Goal: Check status: Check status

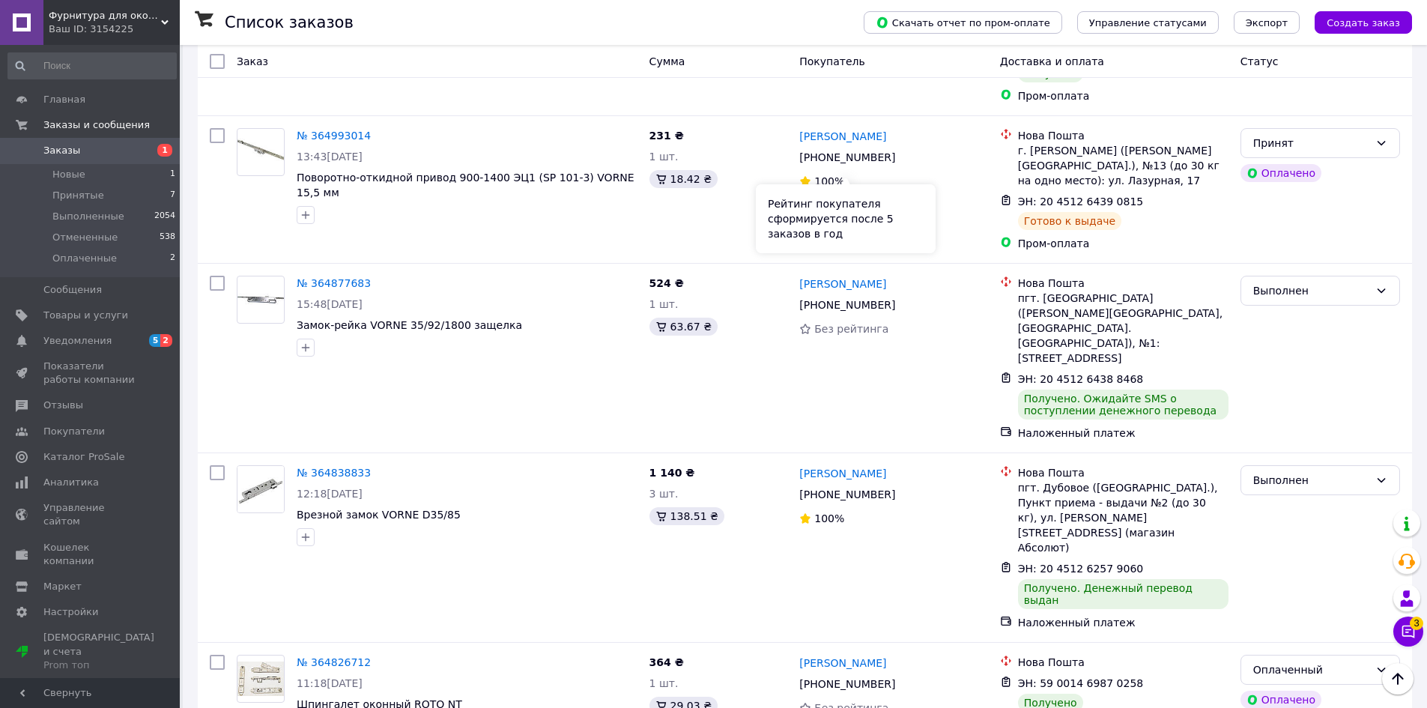
scroll to position [1948, 0]
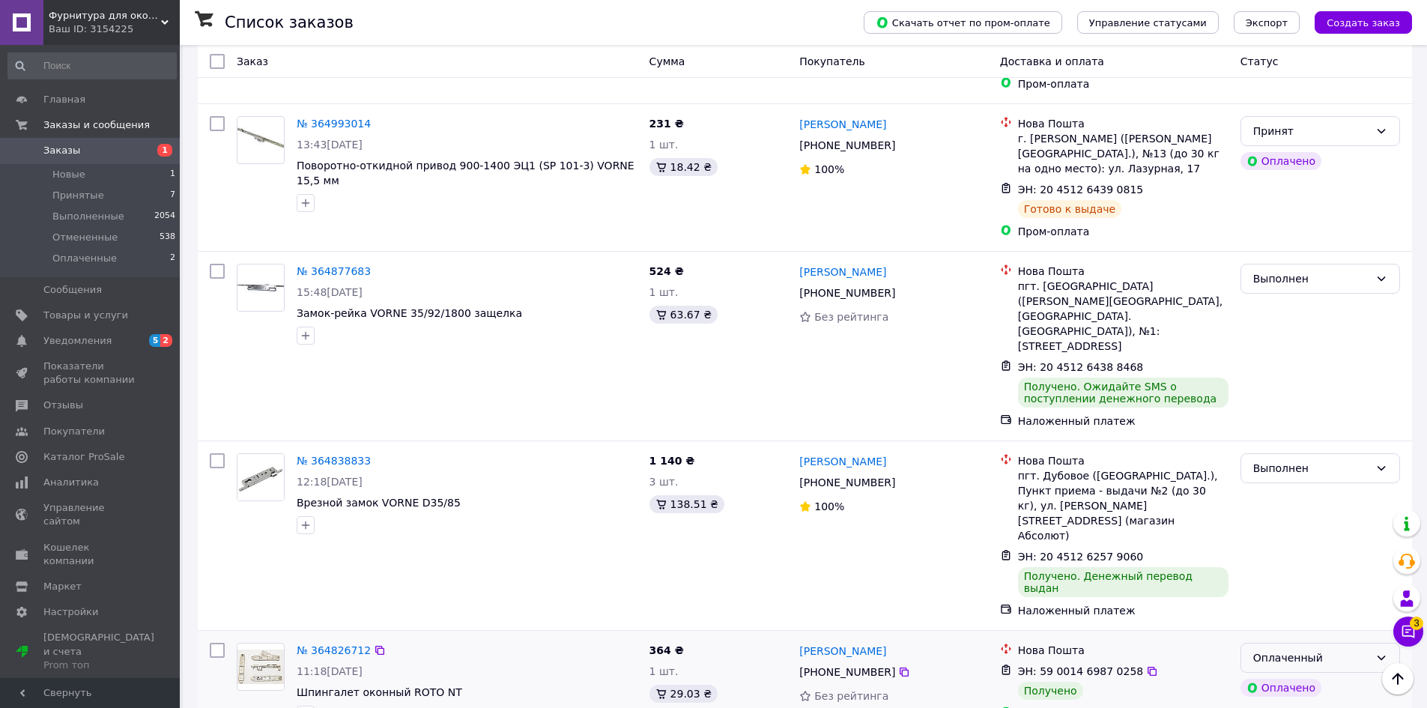
click at [1370, 643] on div "Оплаченный" at bounding box center [1320, 658] width 160 height 30
click at [1291, 502] on li "Выполнен" at bounding box center [1320, 498] width 158 height 27
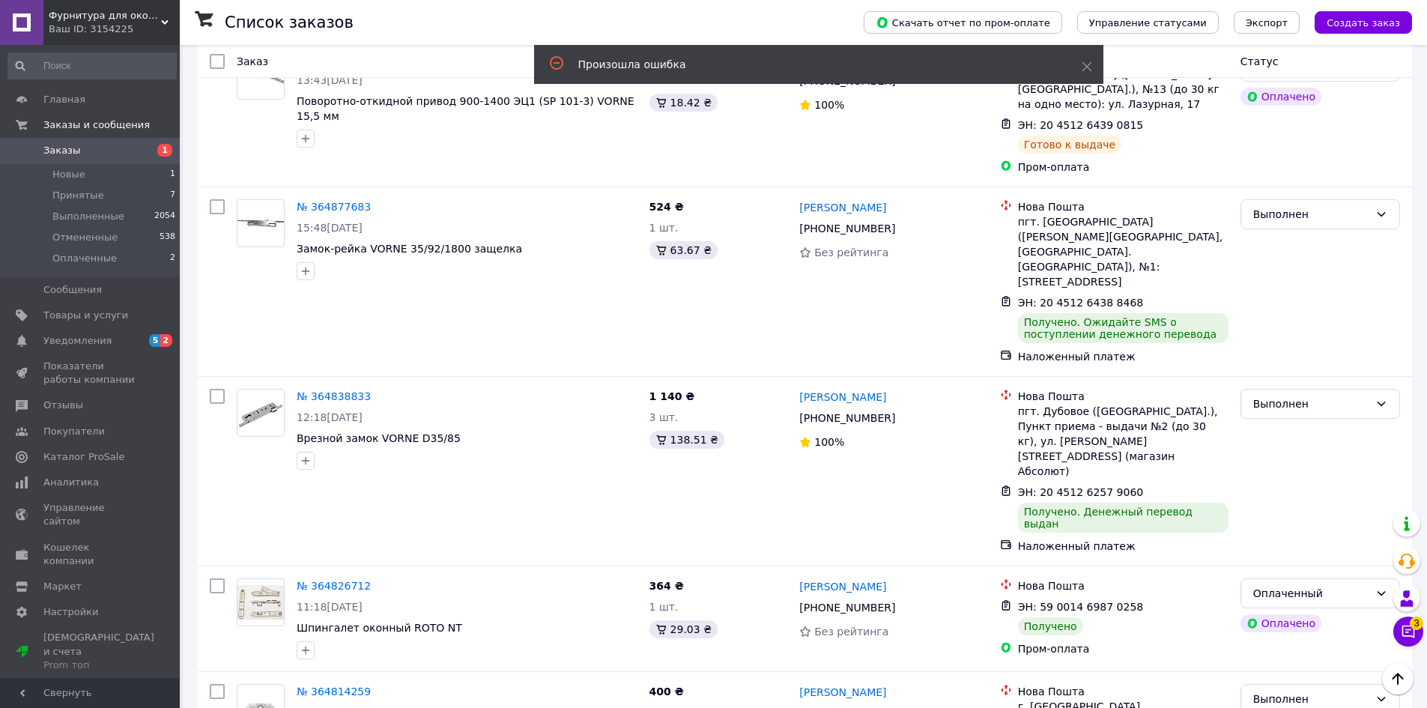
scroll to position [2097, 0]
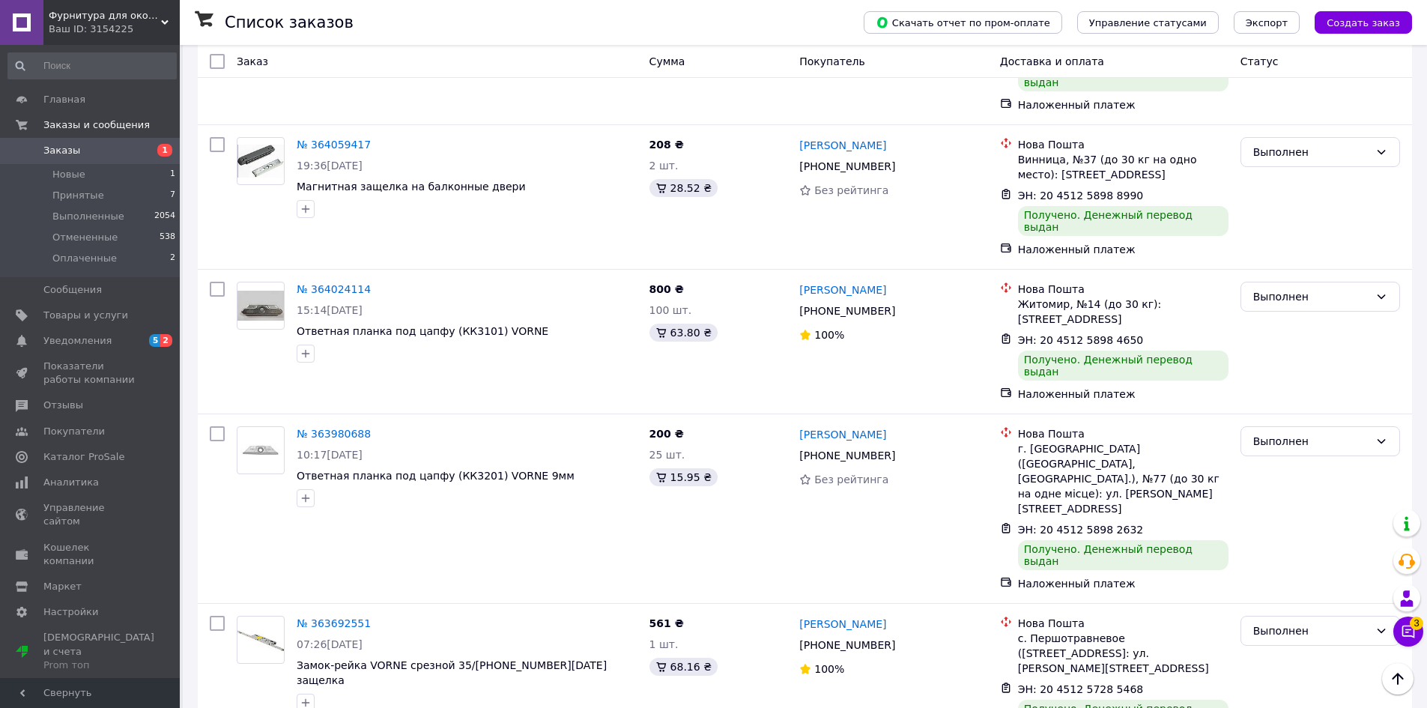
scroll to position [1980, 0]
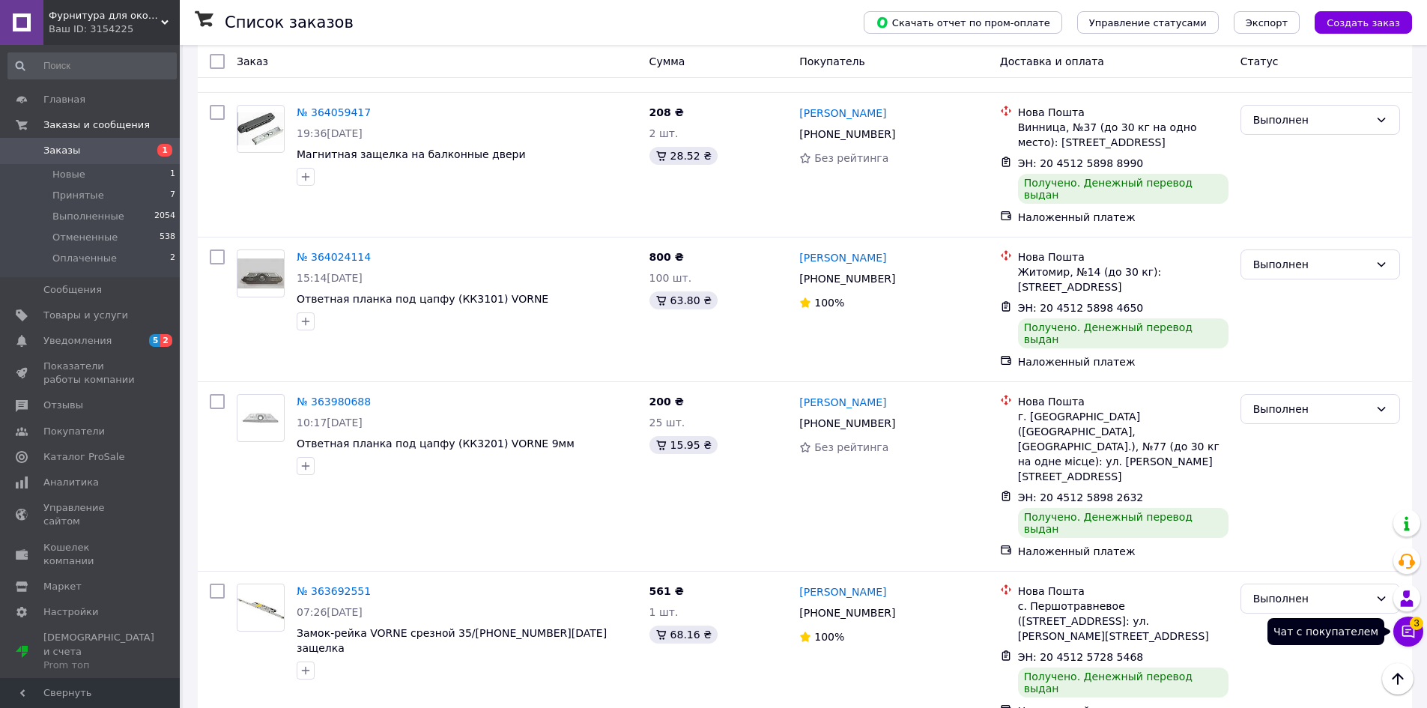
click at [1408, 634] on icon at bounding box center [1408, 631] width 15 height 15
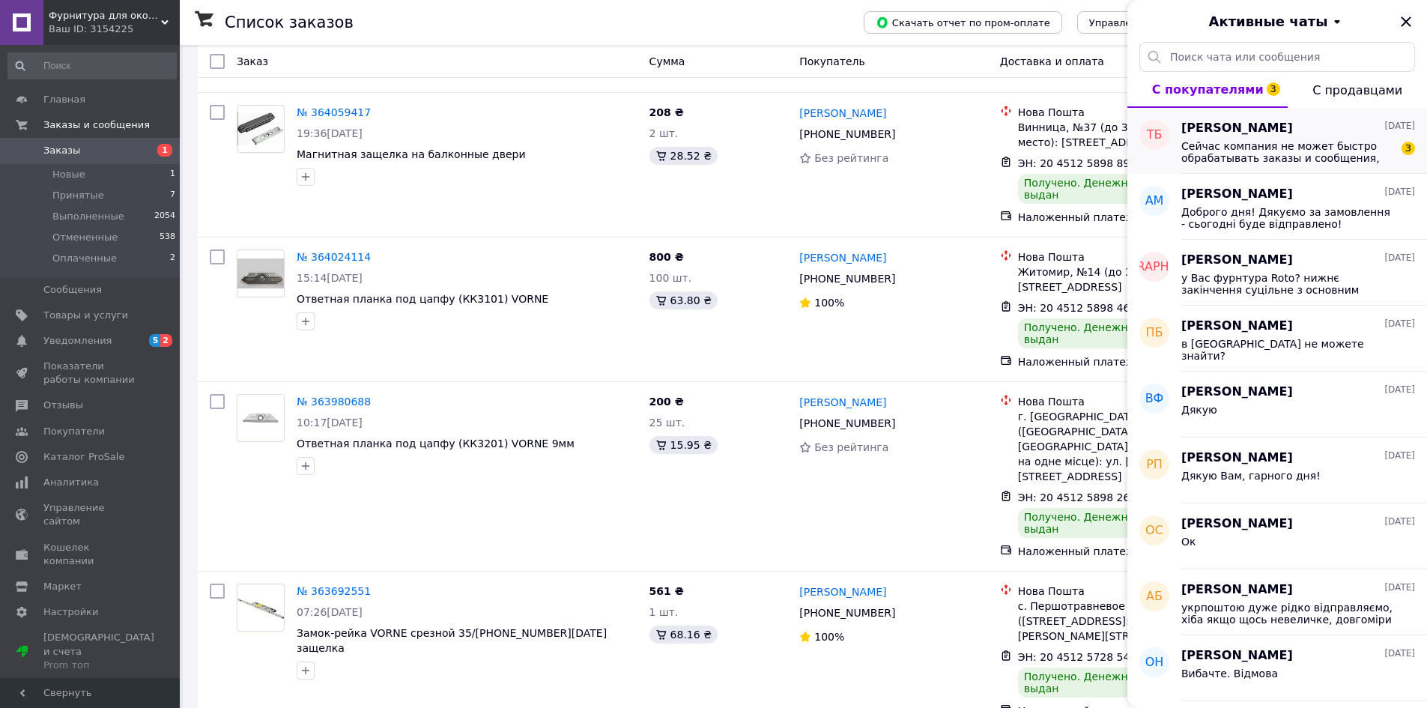
click at [1250, 135] on span "[PERSON_NAME]" at bounding box center [1237, 128] width 112 height 17
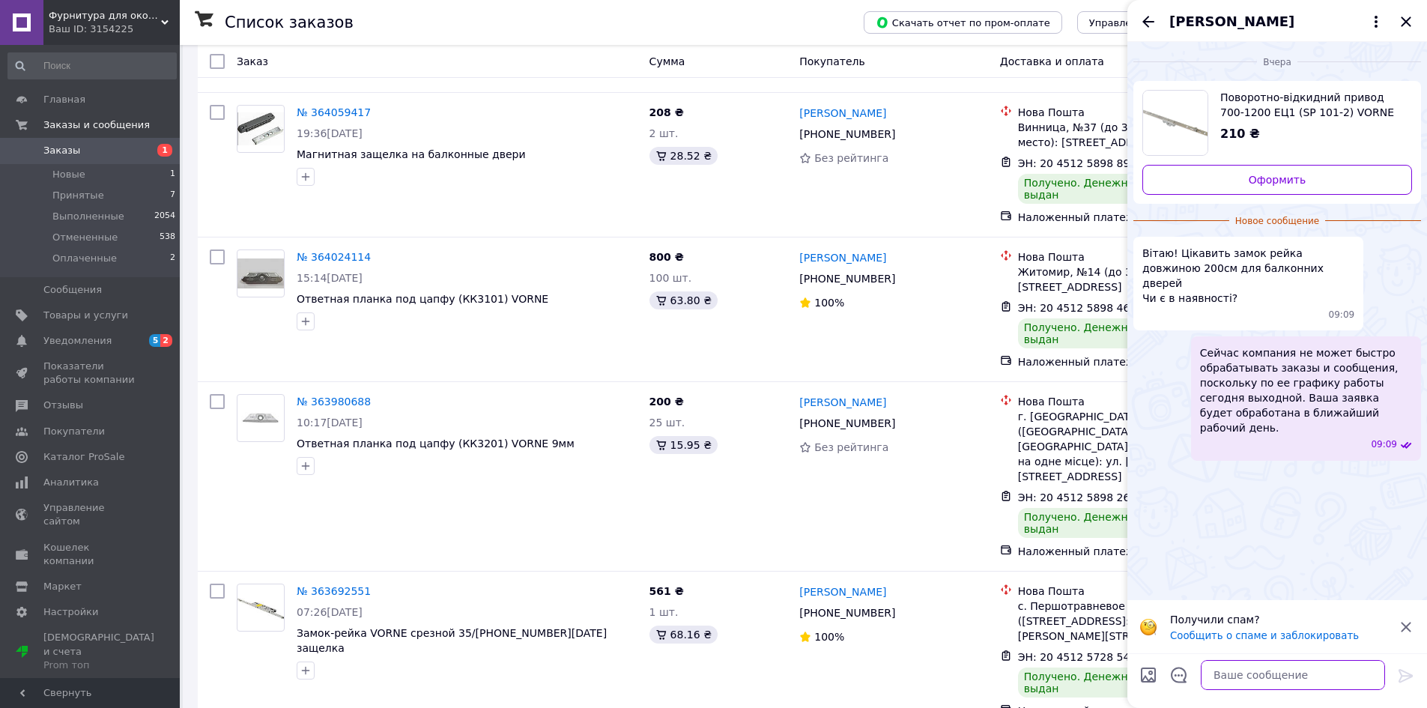
click at [1243, 676] on textarea at bounding box center [1293, 675] width 184 height 30
click at [1288, 675] on textarea at bounding box center [1293, 675] width 184 height 30
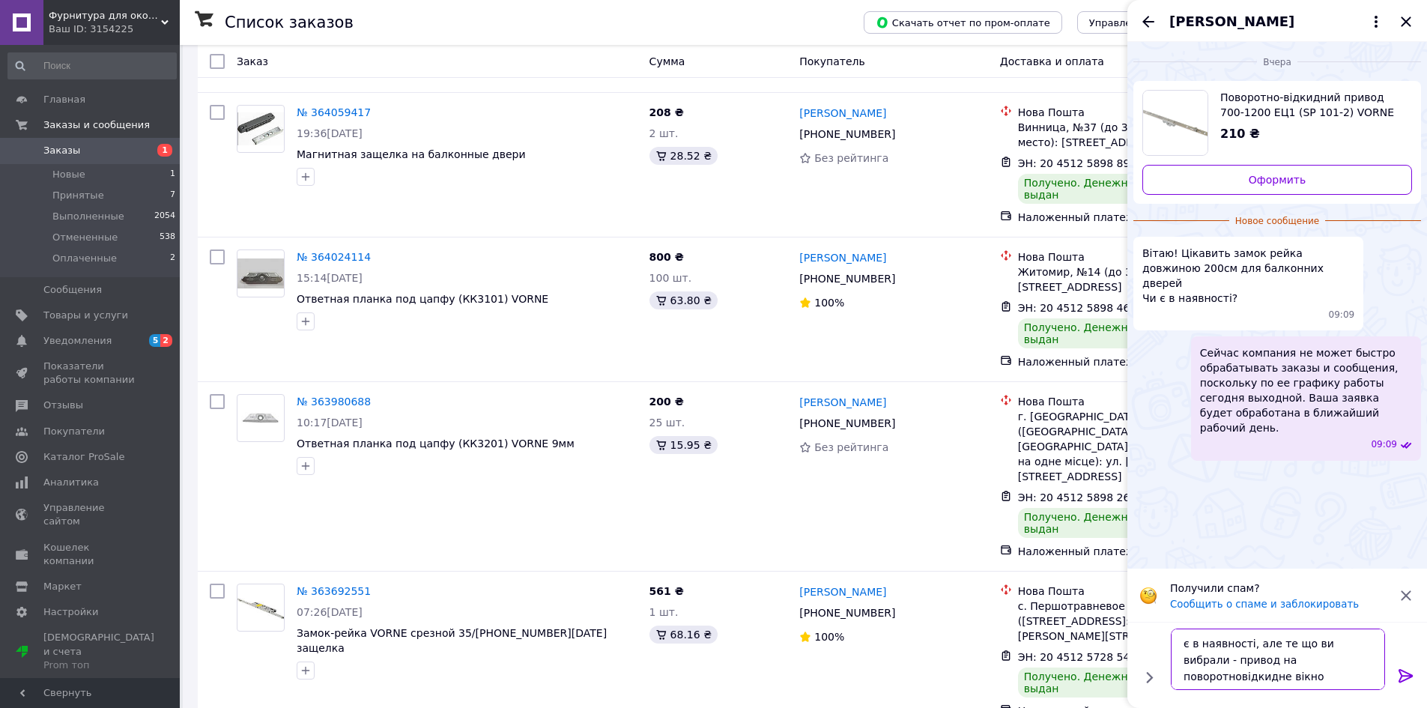
type textarea "є в наявності, але те що ви вибрали - привод на поворотновідкидне вікно висотою…"
click at [1402, 661] on div at bounding box center [1406, 678] width 30 height 35
click at [1407, 675] on icon at bounding box center [1406, 675] width 14 height 13
